Goal: Task Accomplishment & Management: Use online tool/utility

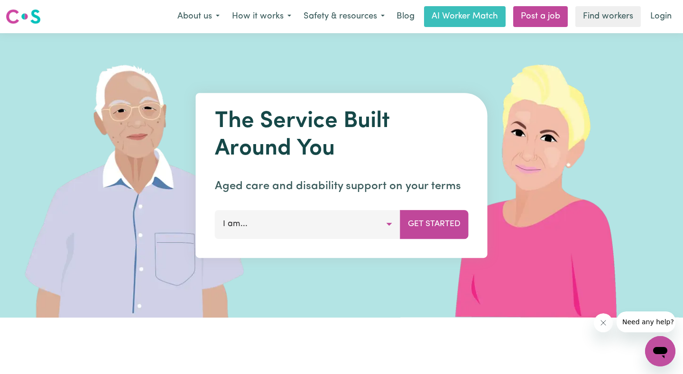
click at [387, 225] on button "I am..." at bounding box center [308, 224] width 186 height 28
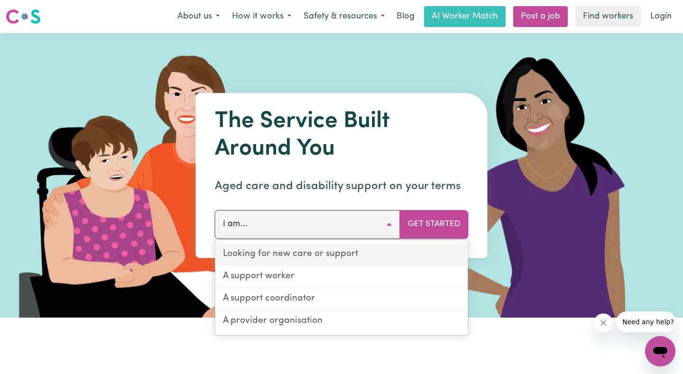
click at [368, 252] on link "Looking for new care or support" at bounding box center [341, 255] width 253 height 22
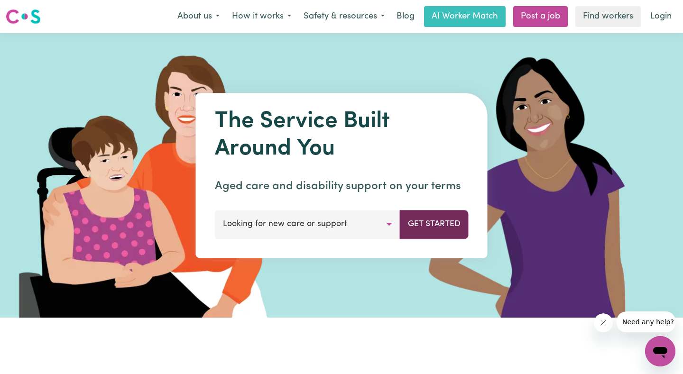
click at [430, 225] on button "Get Started" at bounding box center [434, 224] width 69 height 28
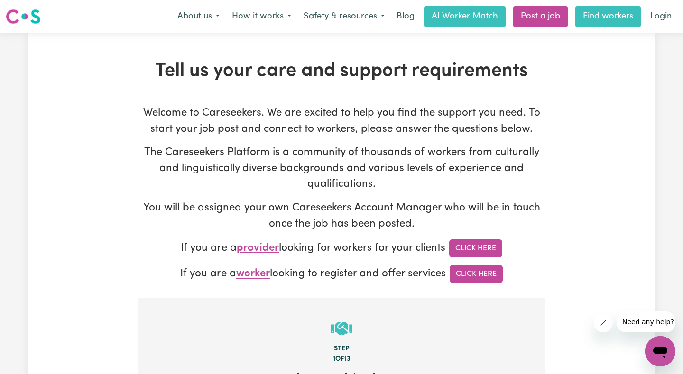
click at [601, 14] on link "Find workers" at bounding box center [608, 16] width 65 height 21
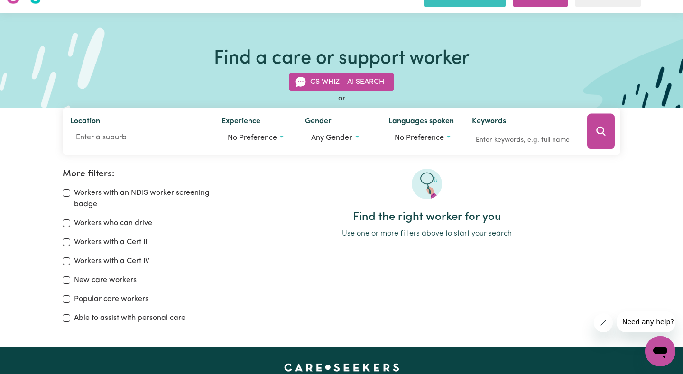
scroll to position [32, 0]
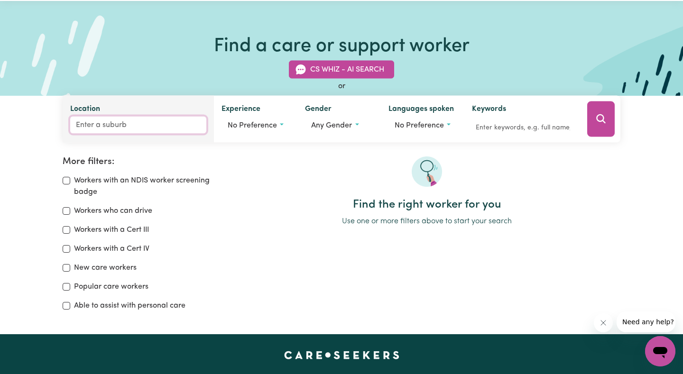
click at [151, 131] on input "Location" at bounding box center [138, 125] width 136 height 17
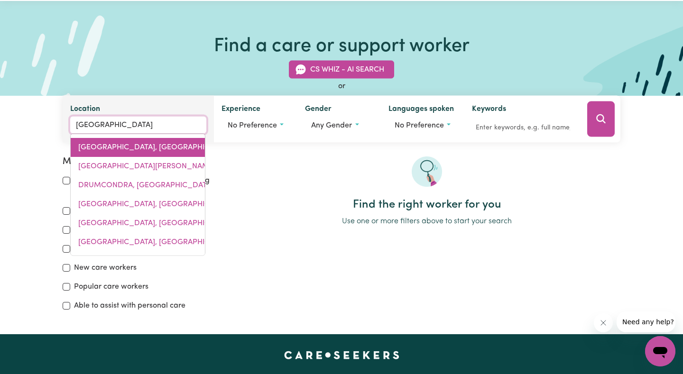
type input "[GEOGRAPHIC_DATA][PERSON_NAME][GEOGRAPHIC_DATA], 3215"
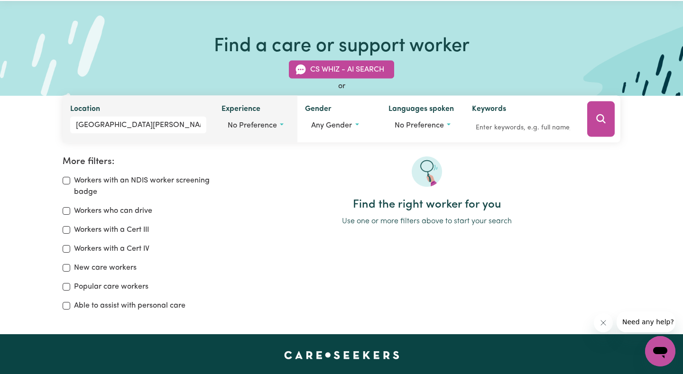
click at [285, 126] on button "No preference" at bounding box center [256, 126] width 68 height 18
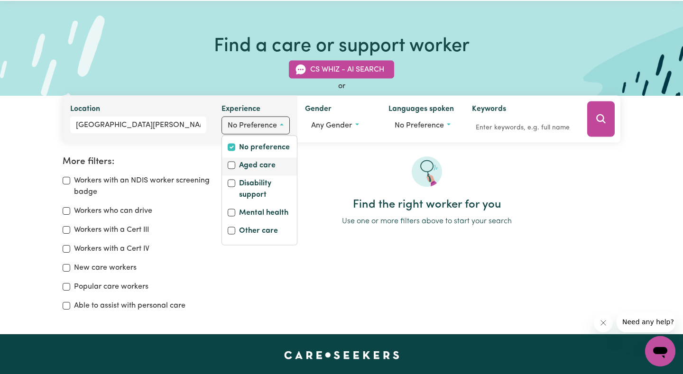
click at [235, 167] on div "Aged care" at bounding box center [260, 166] width 64 height 13
click at [231, 166] on input "Aged care" at bounding box center [232, 166] width 8 height 8
checkbox input "true"
checkbox input "false"
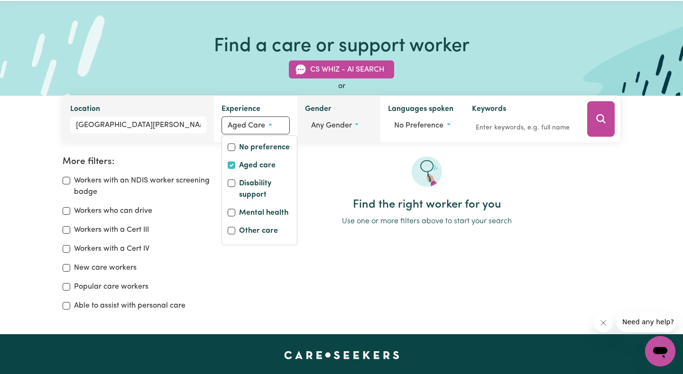
click at [335, 130] on button "Any gender" at bounding box center [339, 126] width 68 height 18
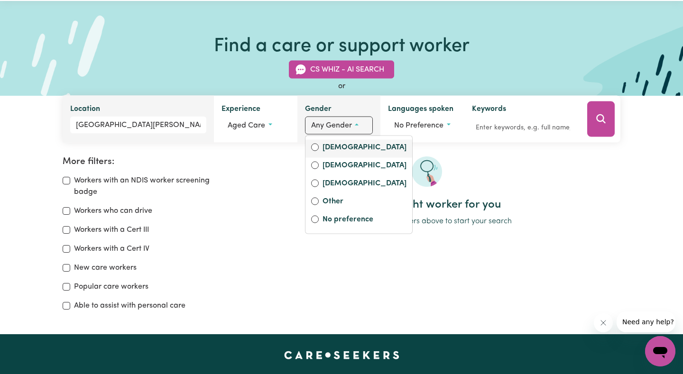
click at [332, 145] on label "[DEMOGRAPHIC_DATA]" at bounding box center [365, 148] width 84 height 13
click at [319, 145] on input "[DEMOGRAPHIC_DATA]" at bounding box center [315, 148] width 8 height 8
radio input "true"
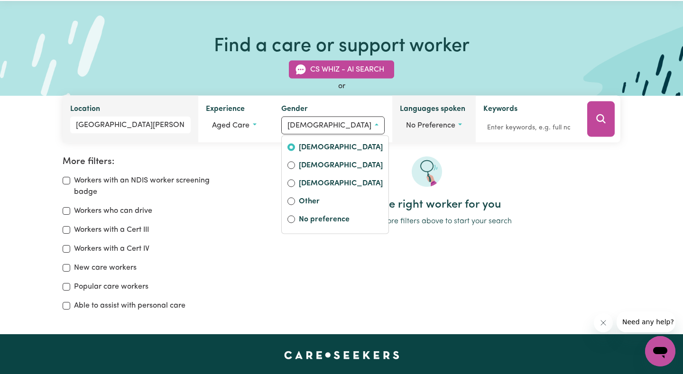
click at [412, 124] on span "No preference" at bounding box center [430, 126] width 49 height 8
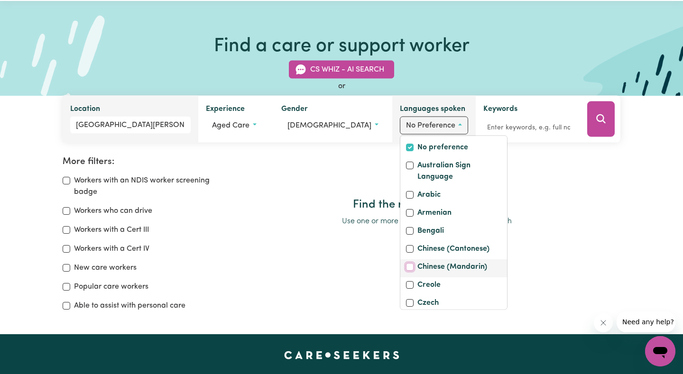
click at [406, 271] on input "Chinese (Mandarin)" at bounding box center [410, 267] width 8 height 8
checkbox input "true"
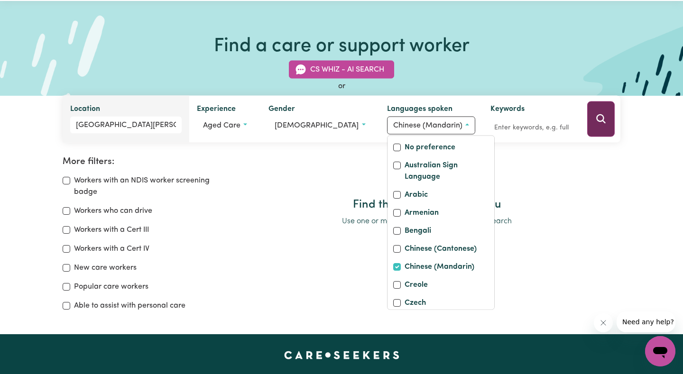
click at [599, 120] on icon "Search" at bounding box center [601, 118] width 11 height 11
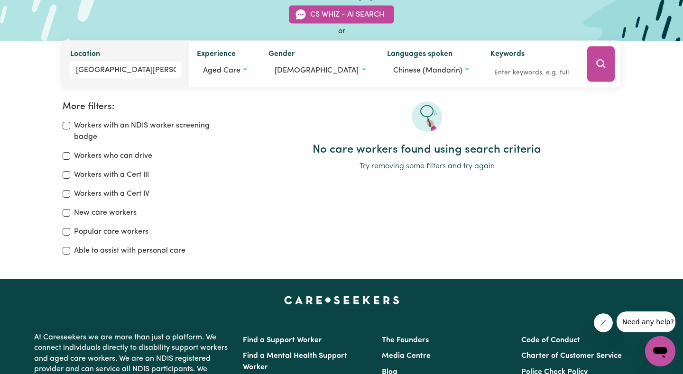
scroll to position [24, 0]
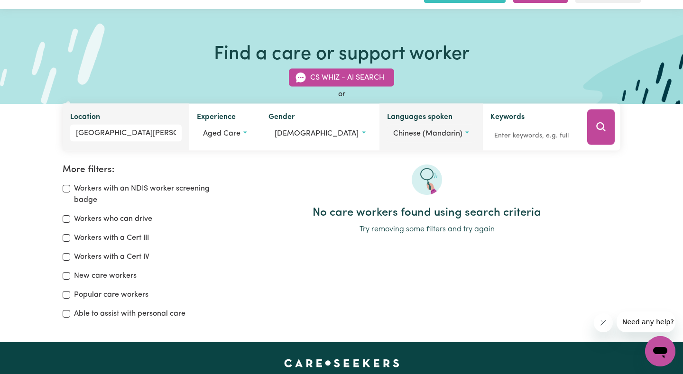
click at [454, 133] on button "Chinese (Mandarin)" at bounding box center [431, 134] width 88 height 18
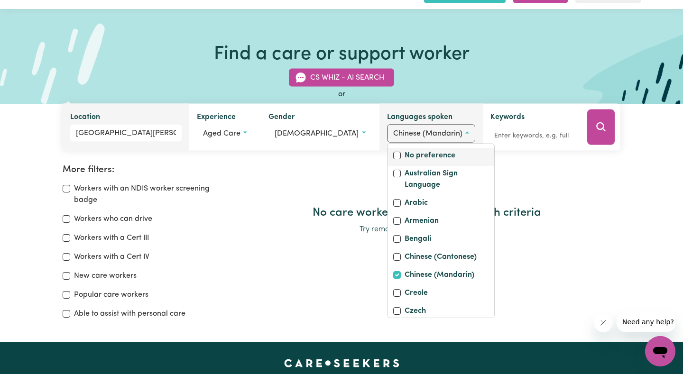
click at [437, 154] on label "No preference" at bounding box center [430, 156] width 51 height 13
click at [401, 154] on input "No preference" at bounding box center [397, 156] width 8 height 8
checkbox input "true"
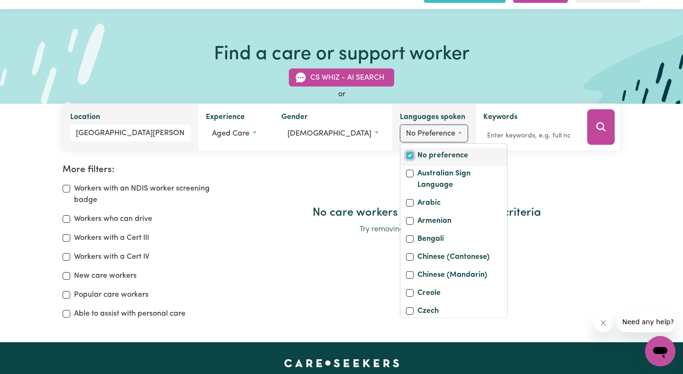
checkbox input "false"
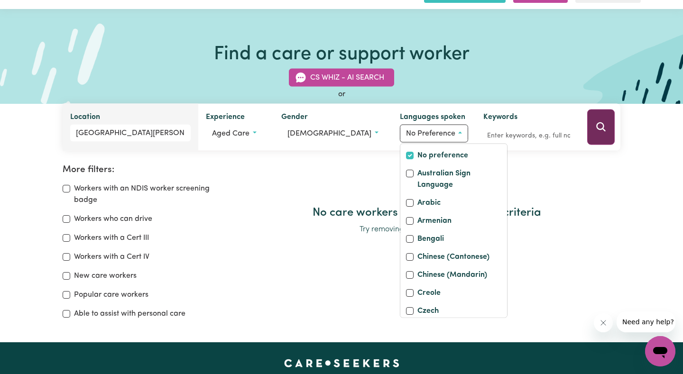
click at [599, 124] on icon "Search" at bounding box center [601, 126] width 11 height 11
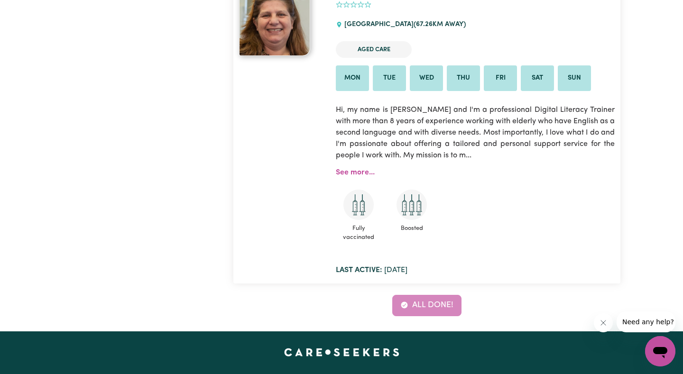
scroll to position [3495, 0]
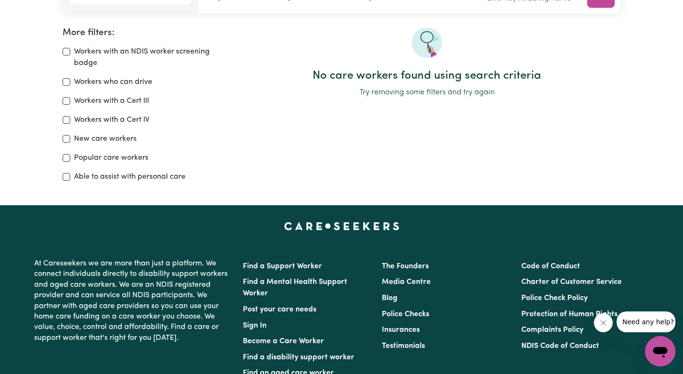
scroll to position [158, 0]
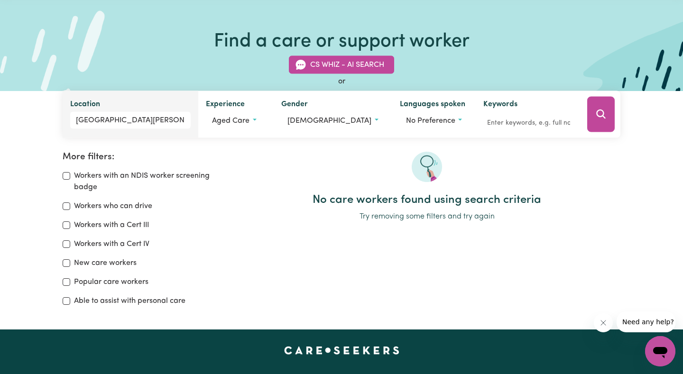
scroll to position [32, 0]
